Goal: Find specific page/section: Find specific page/section

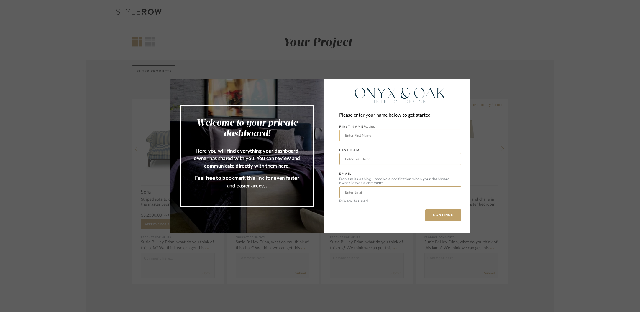
click at [385, 134] on input "text" at bounding box center [401, 136] width 122 height 12
paste input "[PERSON_NAME]"
click at [343, 136] on input "[PERSON_NAME]" at bounding box center [401, 136] width 122 height 12
type input "[PERSON_NAME]"
click at [364, 155] on input "text" at bounding box center [401, 159] width 122 height 12
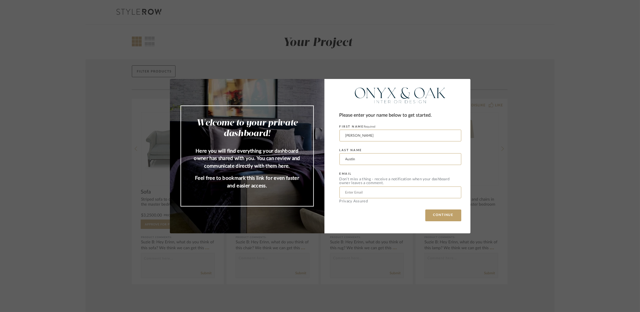
type input "Austin"
click at [375, 193] on input "text" at bounding box center [401, 193] width 122 height 12
paste input "[EMAIL_ADDRESS][DOMAIN_NAME]"
type input "[EMAIL_ADDRESS][DOMAIN_NAME]"
click at [436, 213] on button "CONTINUE" at bounding box center [443, 216] width 36 height 12
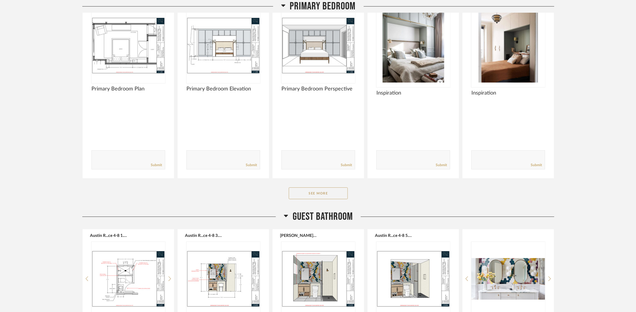
scroll to position [1179, 0]
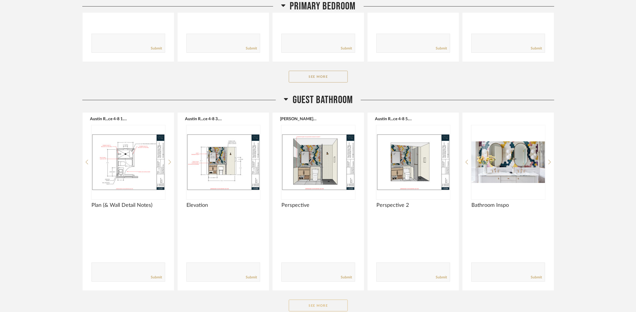
click at [343, 300] on button "See More" at bounding box center [318, 306] width 59 height 12
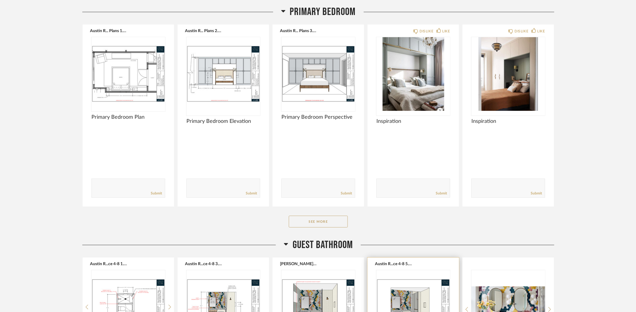
scroll to position [1122, 0]
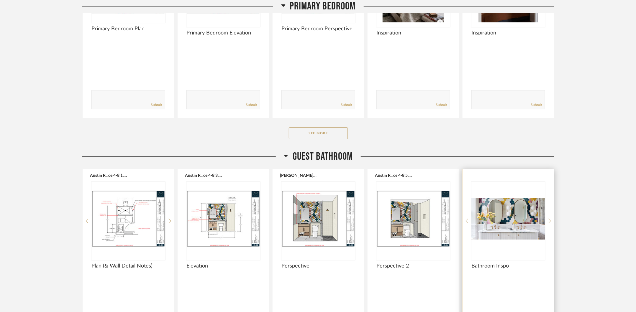
click at [551, 176] on div "Bathroom Inspo Comments: Submit" at bounding box center [508, 260] width 91 height 182
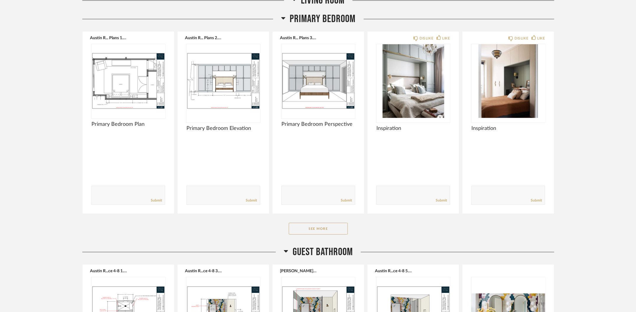
scroll to position [1130, 0]
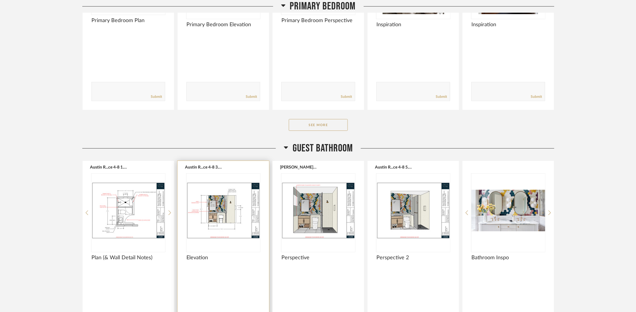
click at [216, 174] on img "0" at bounding box center [223, 211] width 74 height 74
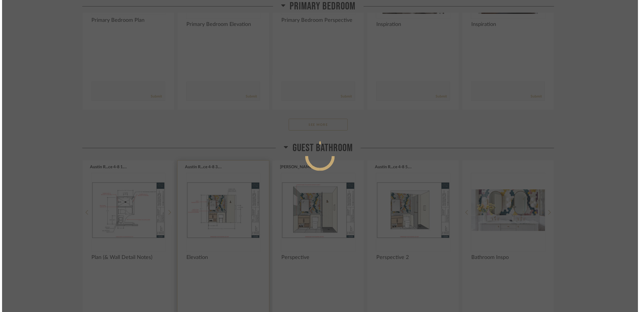
scroll to position [0, 0]
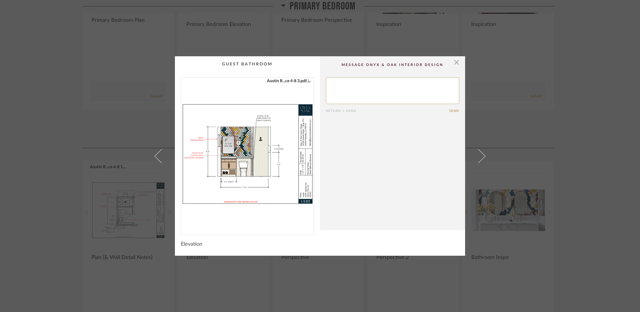
click at [258, 166] on img "0" at bounding box center [247, 154] width 133 height 153
click at [537, 213] on div "× Austin R...ce 4-8 3.pdf Return = Send Send Elevation" at bounding box center [320, 156] width 640 height 312
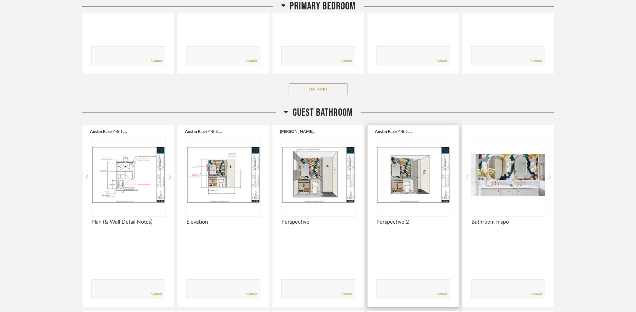
scroll to position [1130, 0]
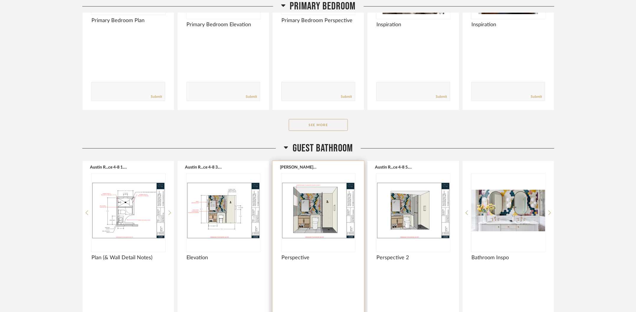
click at [312, 174] on img "0" at bounding box center [318, 211] width 74 height 74
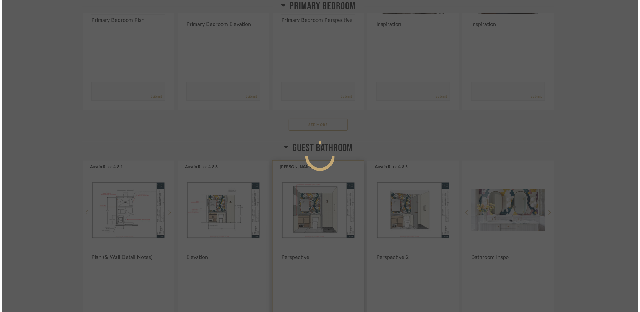
scroll to position [0, 0]
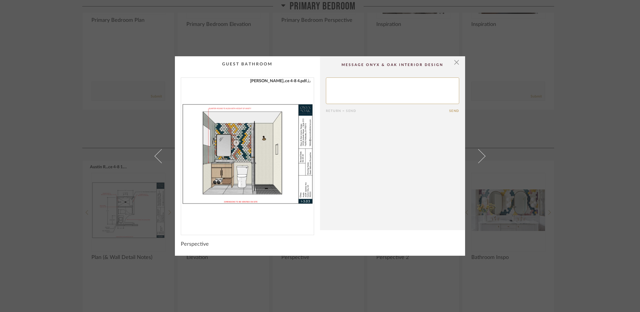
click at [285, 176] on img "0" at bounding box center [247, 154] width 133 height 153
click at [122, 184] on div "× Austin R...ce 4-8 4.pdf Return = Send Send Perspective" at bounding box center [320, 156] width 640 height 312
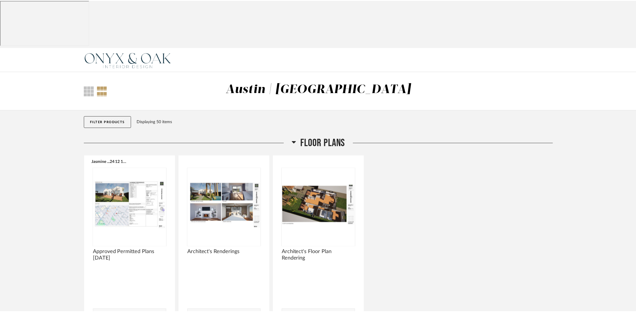
scroll to position [1130, 0]
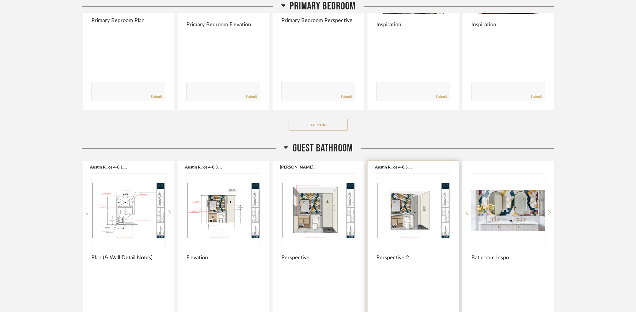
click at [400, 174] on img "0" at bounding box center [413, 211] width 74 height 74
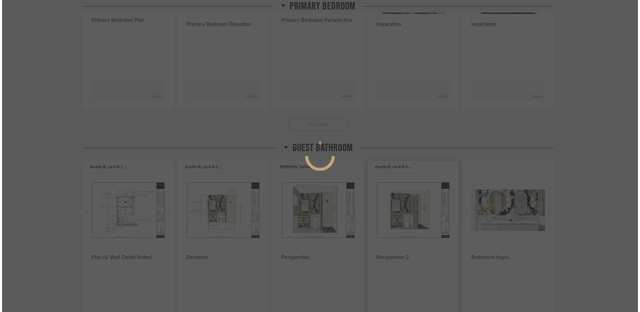
scroll to position [0, 0]
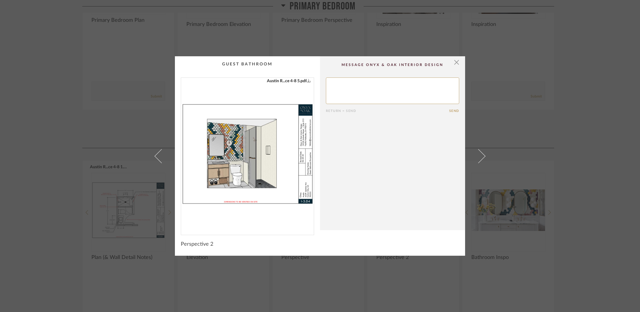
click at [262, 181] on img "0" at bounding box center [247, 154] width 133 height 153
click at [62, 126] on div "× Austin R...ce 4-8 5.pdf Return = Send Send Perspective 2" at bounding box center [320, 156] width 640 height 312
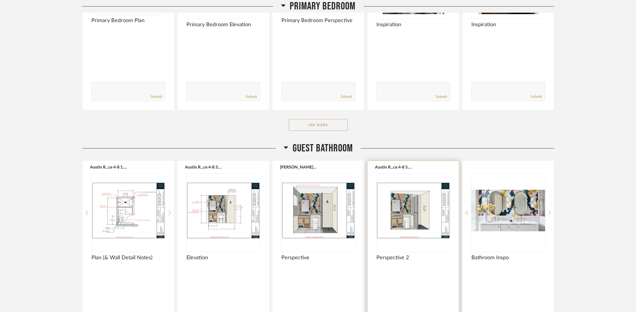
scroll to position [1219, 0]
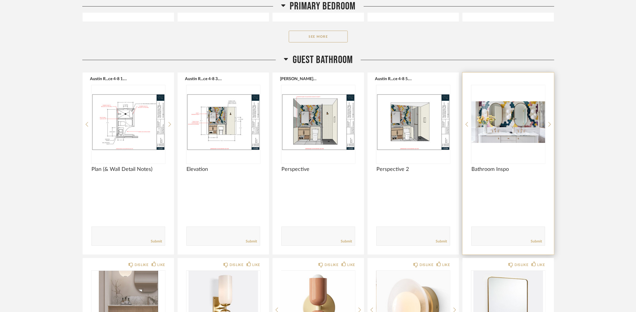
click at [489, 85] on img "0" at bounding box center [508, 122] width 74 height 74
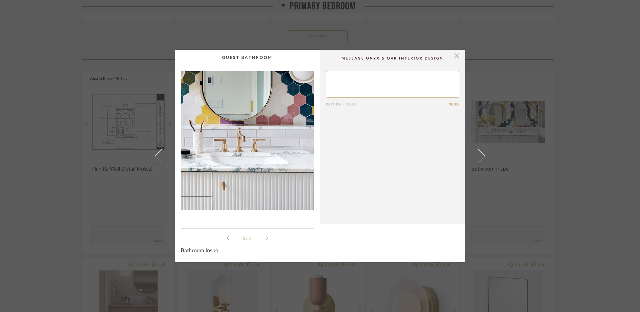
click at [272, 164] on img "0" at bounding box center [247, 147] width 133 height 153
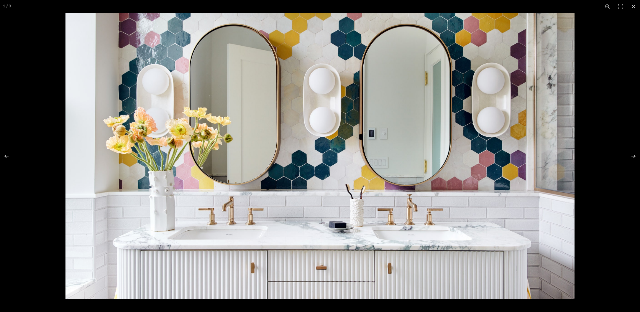
click at [39, 49] on div at bounding box center [320, 156] width 640 height 312
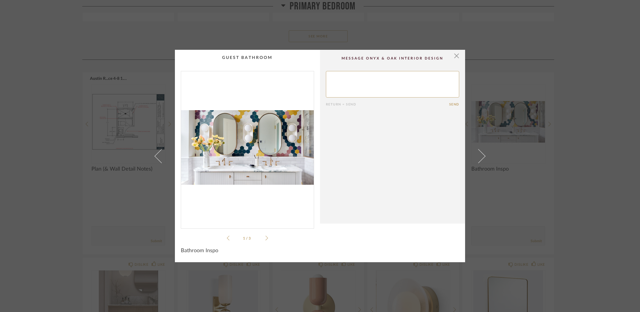
click at [520, 49] on div "× 1 / 3 Return = Send Send Bathroom Inspo" at bounding box center [320, 156] width 640 height 312
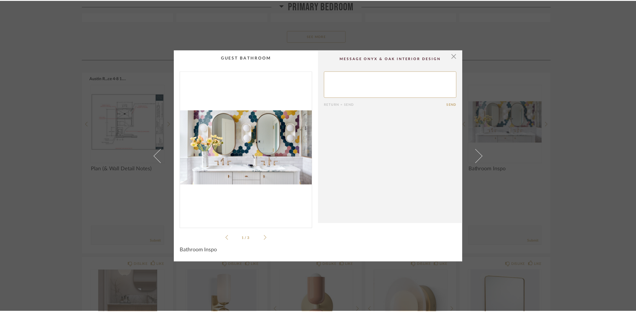
scroll to position [1219, 0]
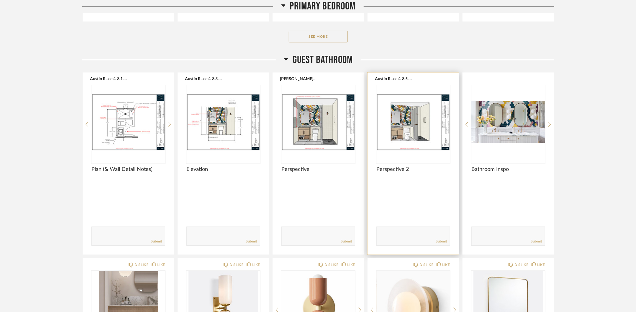
click at [412, 85] on img "0" at bounding box center [413, 122] width 74 height 74
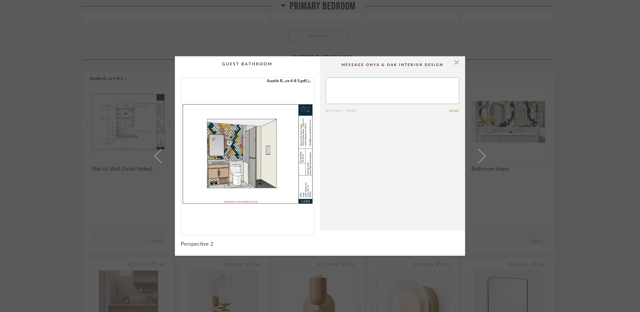
click at [220, 146] on img "0" at bounding box center [247, 154] width 133 height 153
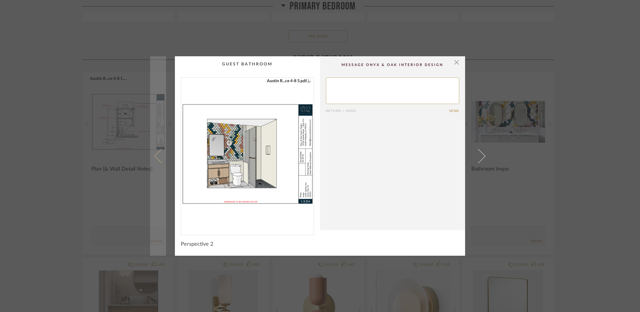
click at [150, 114] on link at bounding box center [158, 156] width 16 height 200
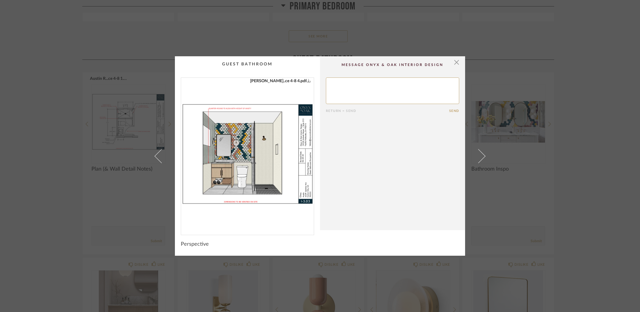
click at [515, 127] on div "× Austin R...ce 4-8 4.pdf Return = Send Send Perspective" at bounding box center [320, 156] width 640 height 312
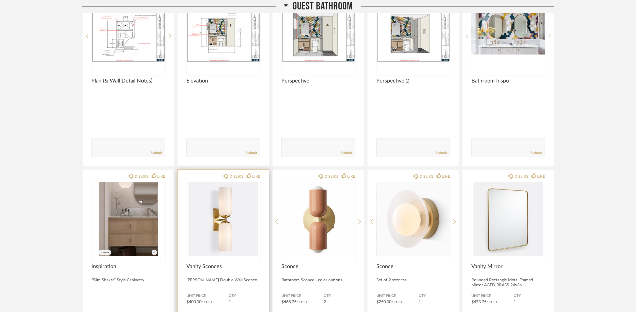
scroll to position [1219, 0]
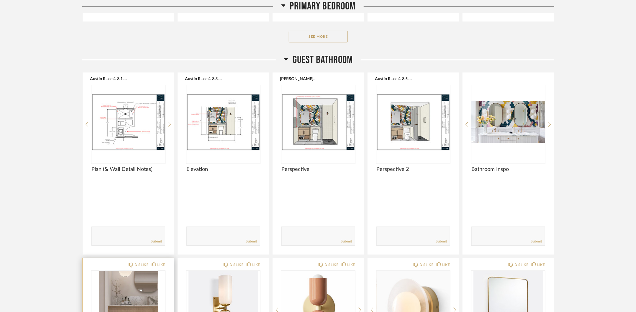
click at [131, 271] on img "0" at bounding box center [128, 308] width 74 height 74
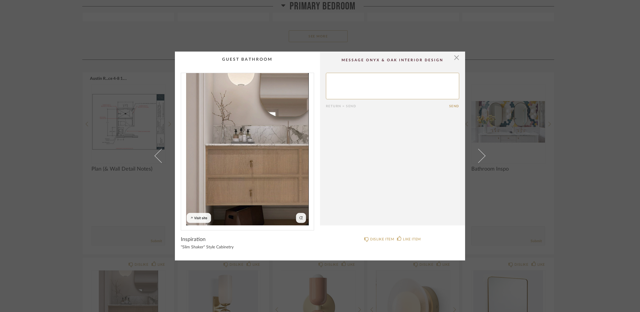
click at [69, 260] on div "× Return = Send Send Inspiration "Slim Shaker" Style Cabinetry DISLIKE ITEM LIK…" at bounding box center [320, 156] width 640 height 312
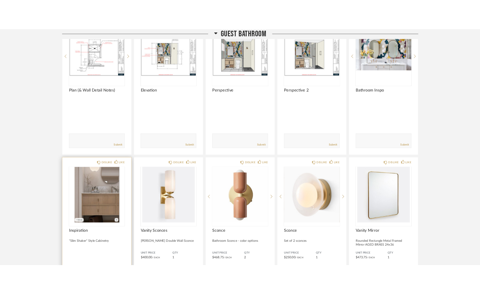
scroll to position [1219, 0]
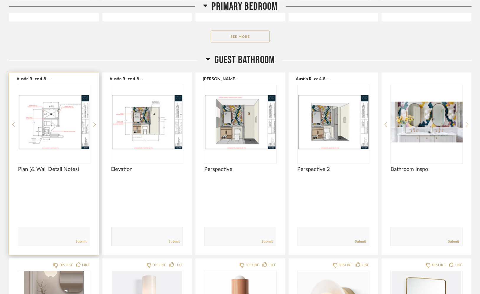
click at [58, 85] on img "0" at bounding box center [54, 122] width 72 height 74
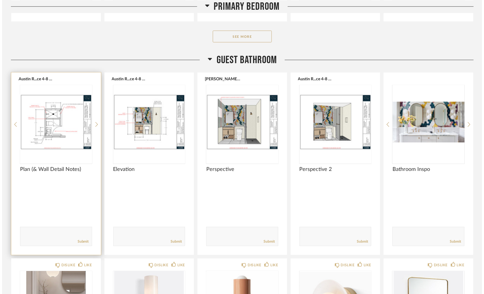
scroll to position [0, 0]
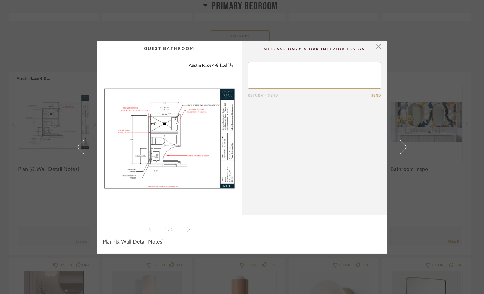
click at [211, 120] on img "0" at bounding box center [169, 138] width 133 height 153
click at [411, 176] on div "× Austin R...ce 4-8 2.pdf Austin R...ce 4-8 1.pdf Austin R...ce 4-8 2.pdf Austi…" at bounding box center [242, 147] width 484 height 294
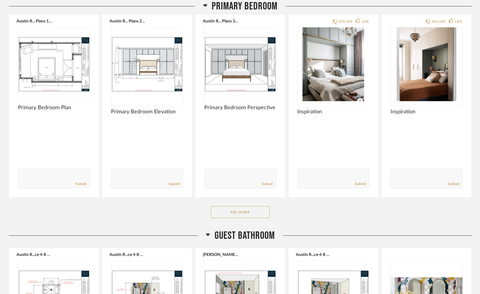
scroll to position [1042, 0]
